Goal: Task Accomplishment & Management: Use online tool/utility

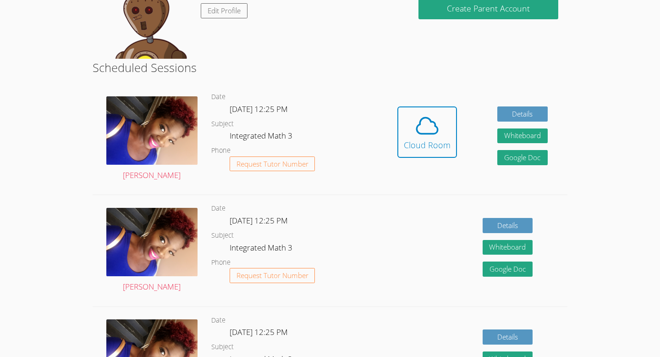
scroll to position [186, 0]
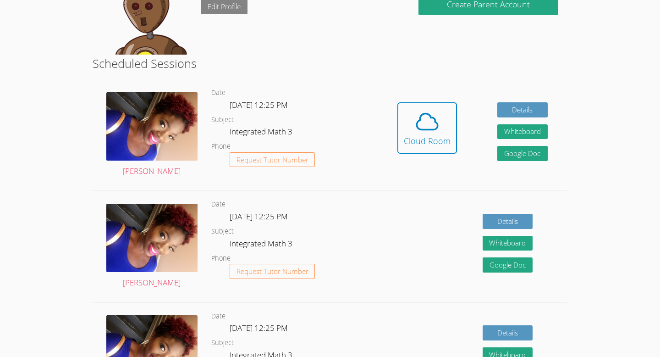
click at [227, 8] on link "Edit Profile" at bounding box center [224, 6] width 47 height 15
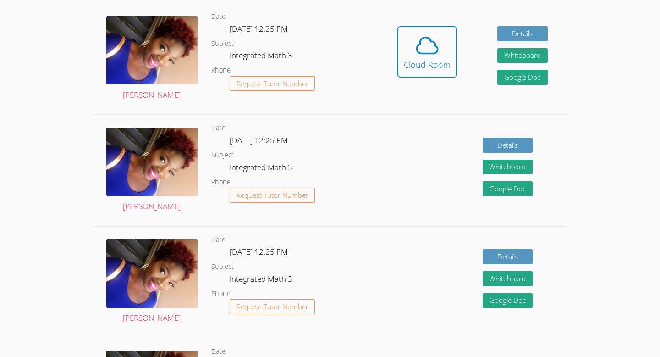
scroll to position [262, 0]
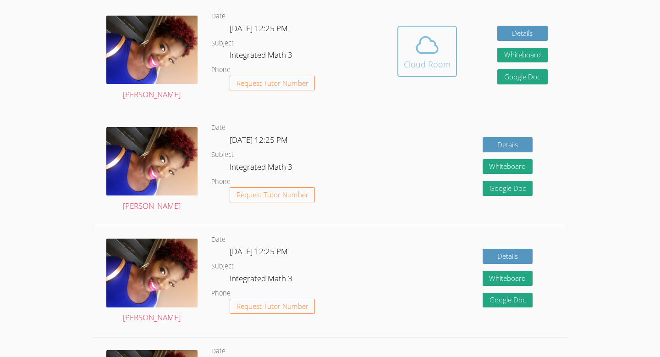
click at [435, 52] on icon at bounding box center [427, 45] width 21 height 16
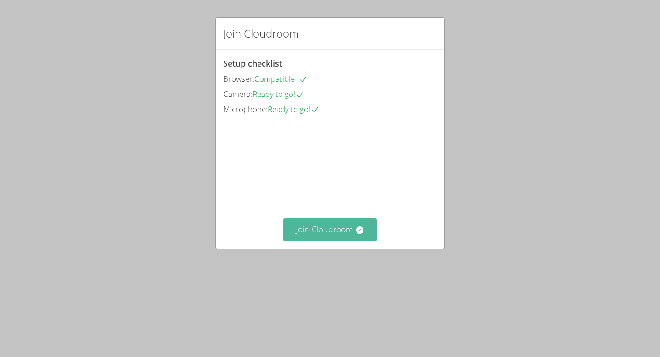
click at [330, 241] on button "Join Cloudroom" at bounding box center [330, 229] width 94 height 22
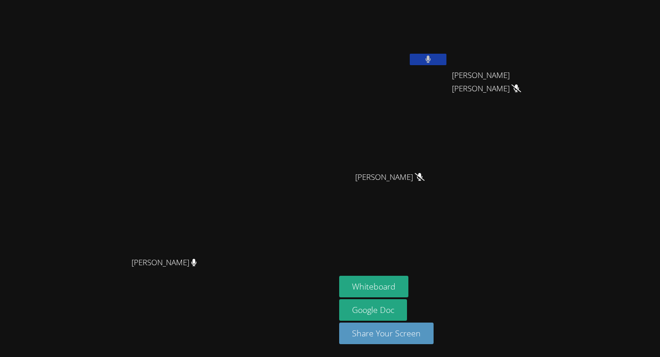
click at [446, 66] on div at bounding box center [428, 61] width 37 height 14
click at [446, 62] on button at bounding box center [428, 59] width 37 height 11
click at [237, 99] on video at bounding box center [168, 160] width 138 height 185
click at [448, 53] on video at bounding box center [393, 34] width 109 height 61
click at [446, 61] on button at bounding box center [428, 59] width 37 height 11
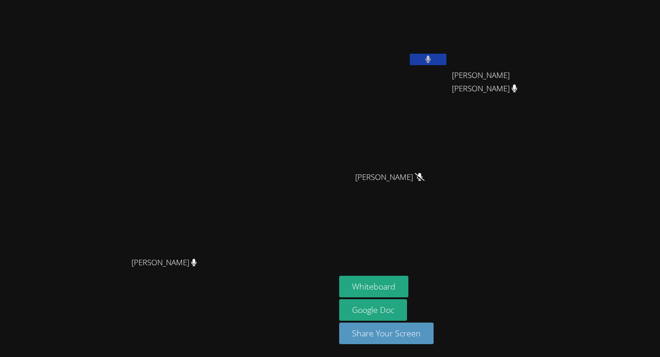
click at [446, 61] on button at bounding box center [428, 59] width 37 height 11
click at [237, 100] on video at bounding box center [168, 160] width 138 height 185
drag, startPoint x: 387, startPoint y: 100, endPoint x: 388, endPoint y: 105, distance: 4.7
click at [237, 104] on video at bounding box center [168, 160] width 138 height 185
click at [446, 63] on button at bounding box center [428, 59] width 37 height 11
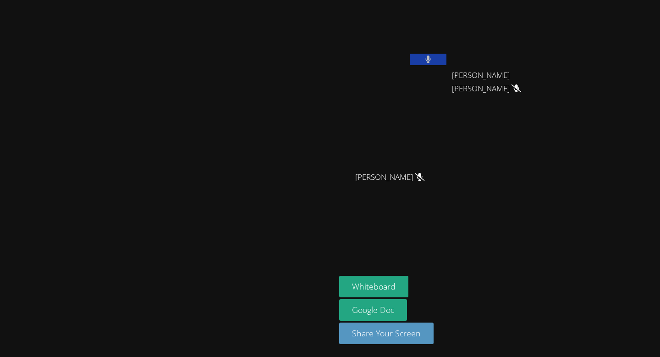
click at [446, 63] on button at bounding box center [428, 59] width 37 height 11
click at [332, 25] on div "[PERSON_NAME]" at bounding box center [168, 178] width 328 height 349
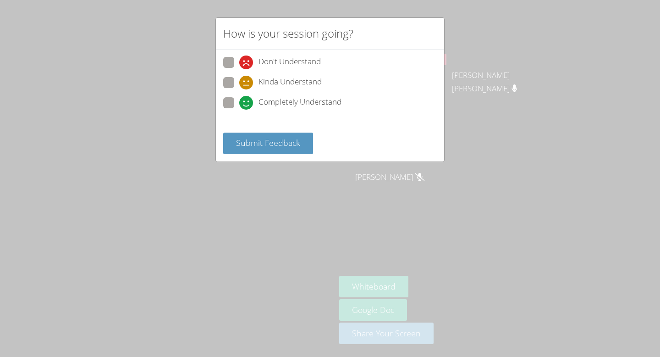
click at [239, 110] on span at bounding box center [239, 110] width 0 height 0
click at [239, 99] on input "Completely Understand" at bounding box center [243, 101] width 8 height 8
radio input "true"
click at [296, 136] on button "Submit Feedback" at bounding box center [268, 143] width 90 height 22
